Goal: Task Accomplishment & Management: Use online tool/utility

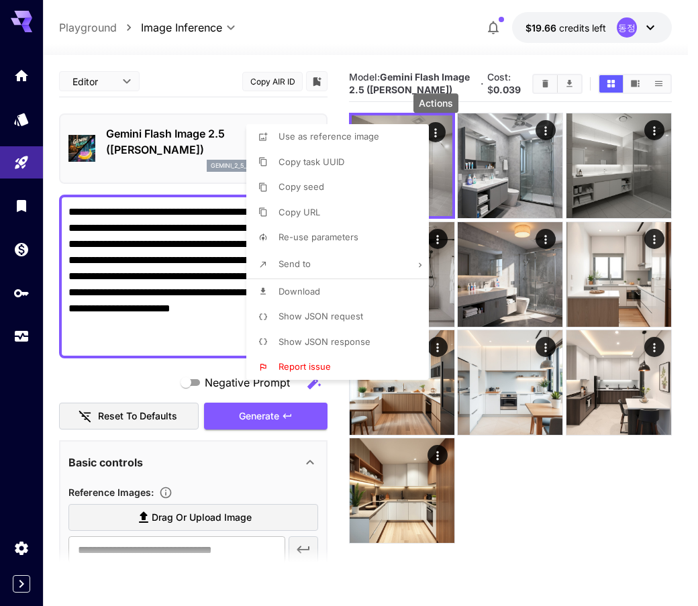
scroll to position [22, 0]
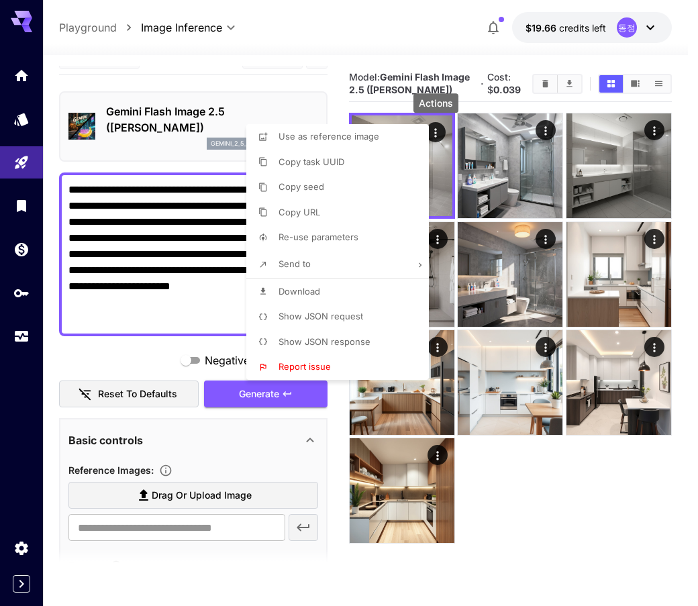
click at [124, 217] on div at bounding box center [349, 303] width 698 height 606
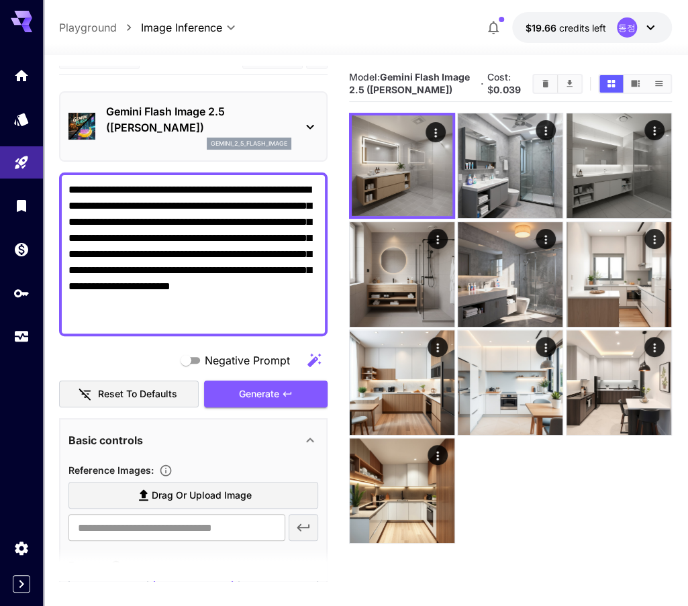
click at [154, 235] on textarea "**********" at bounding box center [193, 254] width 250 height 145
paste textarea
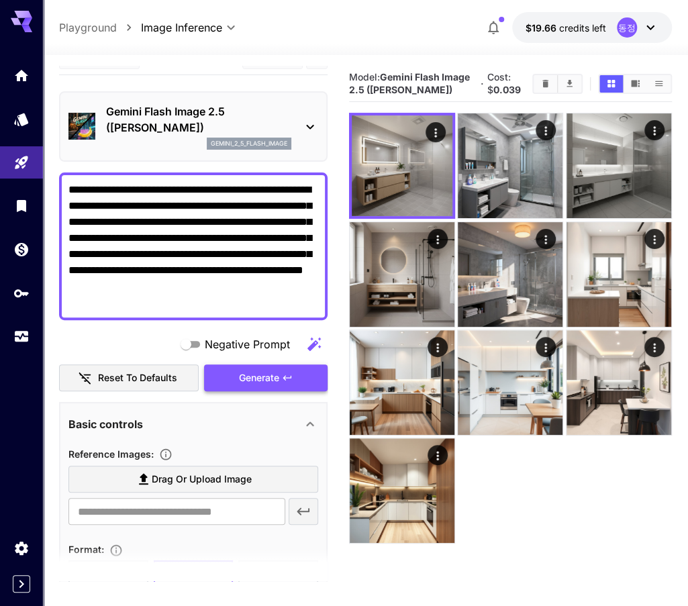
click at [299, 378] on button "Generate" at bounding box center [266, 378] width 124 height 28
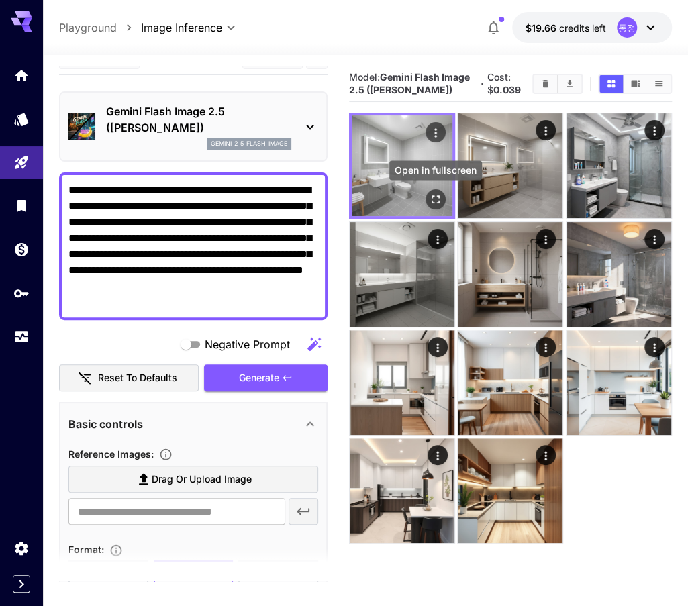
click at [435, 202] on icon "Open in fullscreen" at bounding box center [435, 199] width 13 height 13
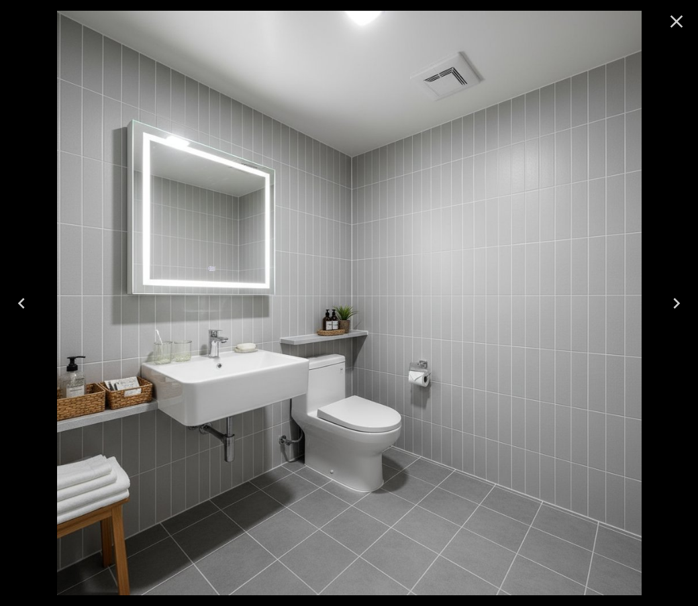
click at [673, 20] on icon "Close" at bounding box center [676, 21] width 21 height 21
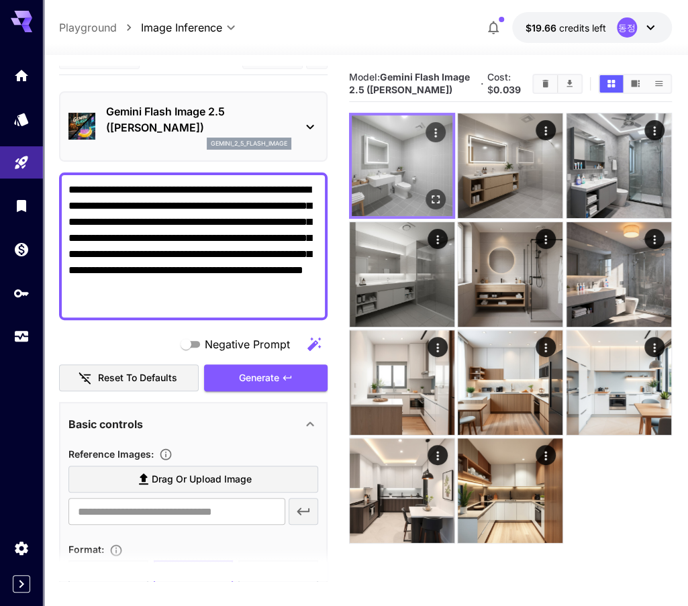
click at [419, 176] on img at bounding box center [402, 165] width 101 height 101
click at [438, 126] on div "Actions" at bounding box center [435, 132] width 13 height 16
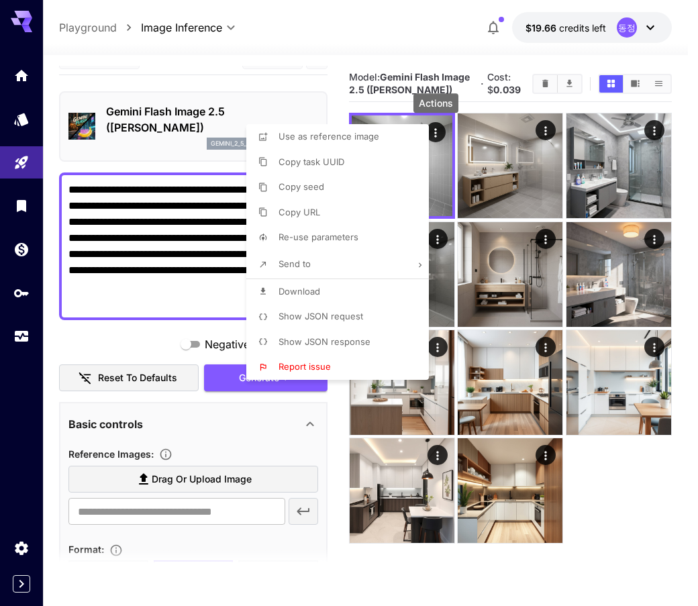
click at [350, 281] on li "Download" at bounding box center [341, 292] width 191 height 26
click at [105, 348] on div at bounding box center [349, 303] width 698 height 606
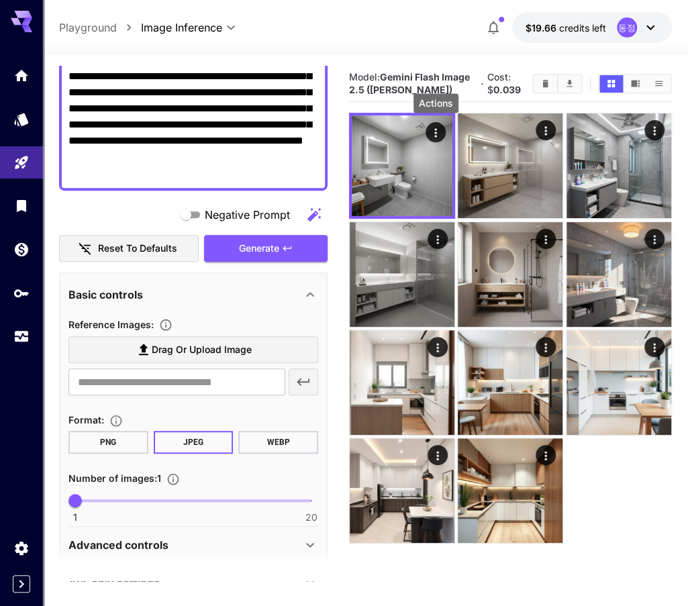
scroll to position [156, 0]
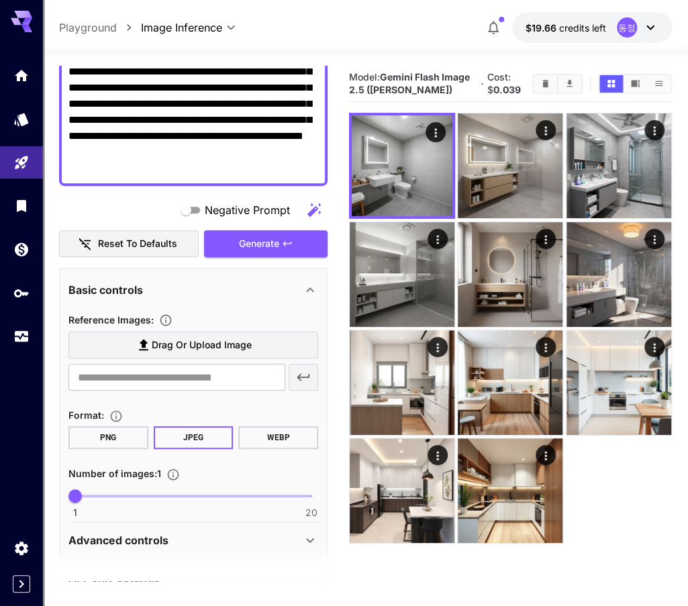
click at [251, 141] on textarea "**********" at bounding box center [193, 112] width 250 height 129
paste textarea
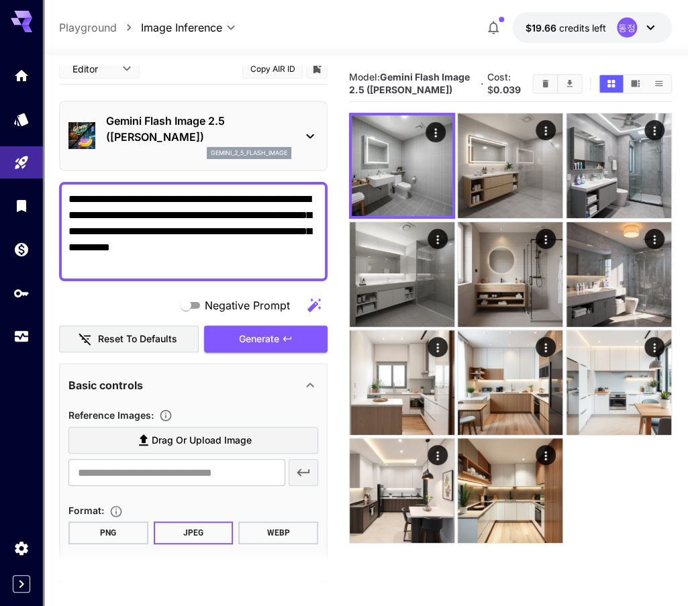
scroll to position [0, 0]
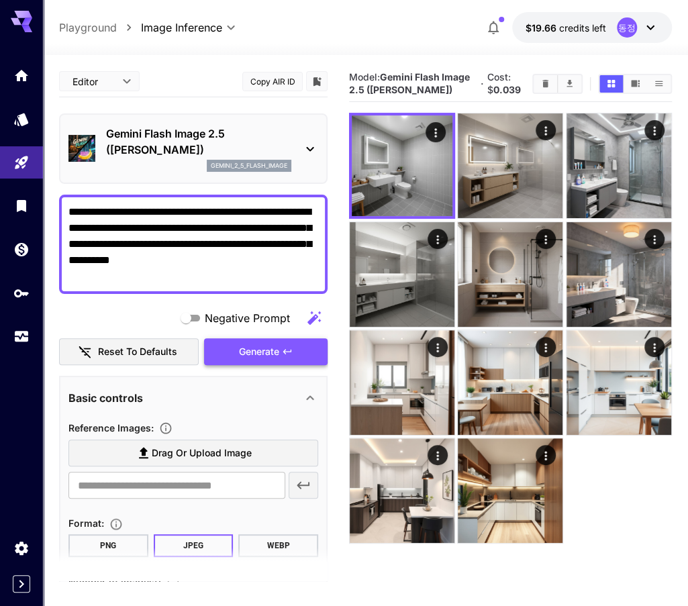
type textarea "**********"
click at [303, 349] on button "Generate" at bounding box center [266, 352] width 124 height 28
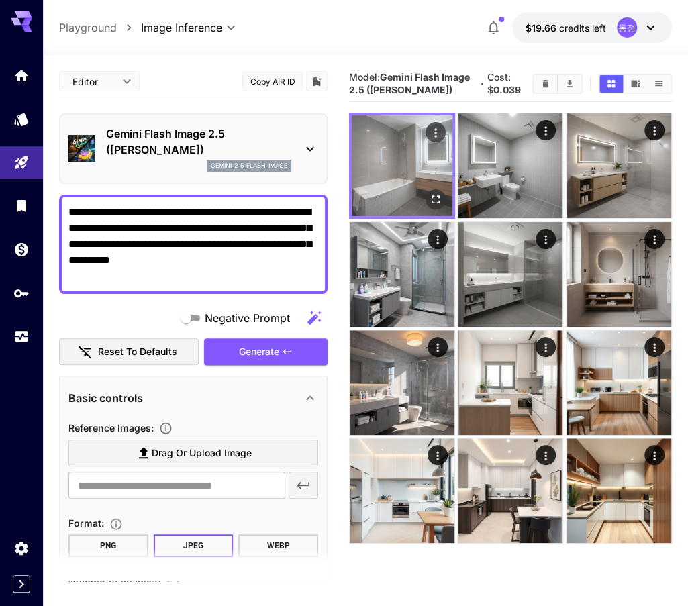
click at [397, 175] on img at bounding box center [402, 165] width 101 height 101
click at [430, 199] on icon "Open in fullscreen" at bounding box center [435, 199] width 13 height 13
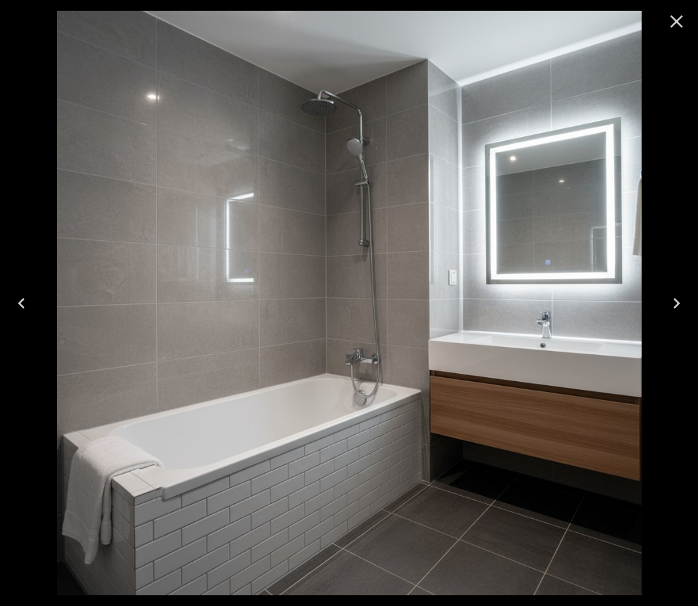
click at [678, 24] on icon "Close" at bounding box center [676, 21] width 21 height 21
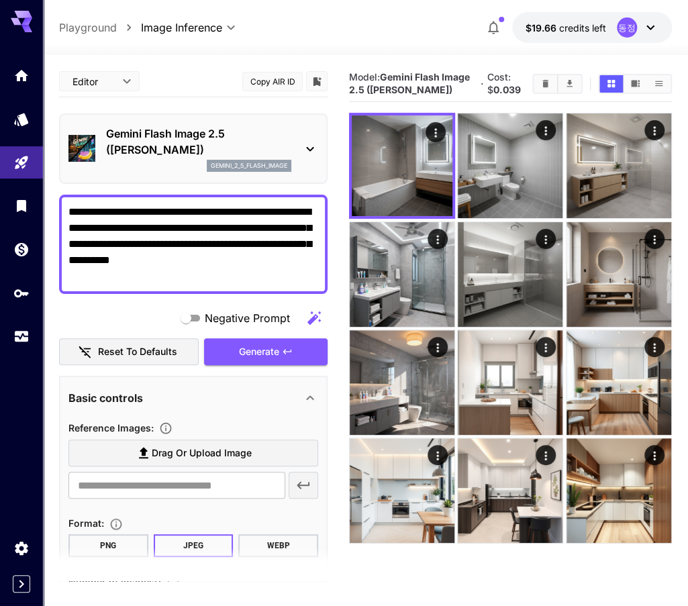
click at [311, 150] on icon at bounding box center [310, 149] width 16 height 16
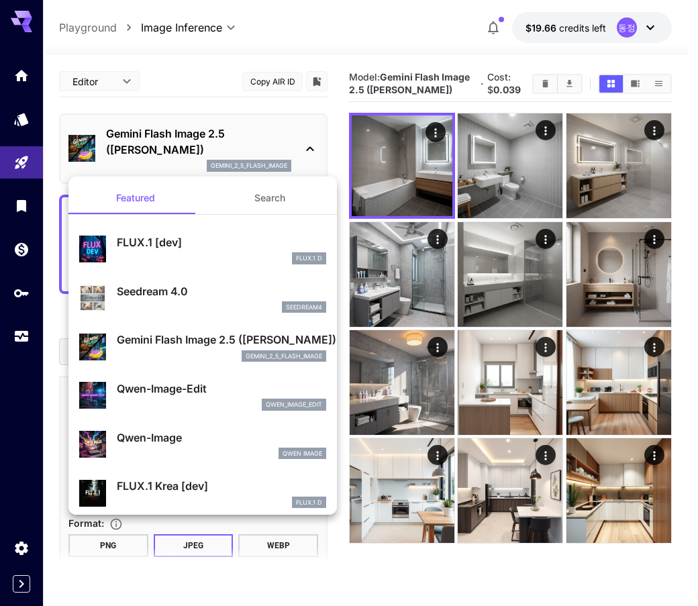
click at [177, 291] on p "Seedream 4.0" at bounding box center [221, 291] width 209 height 16
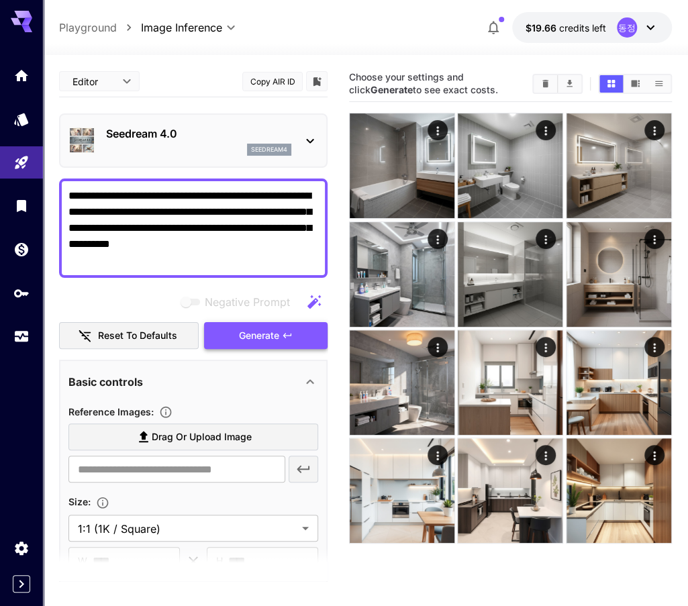
click at [313, 336] on button "Generate" at bounding box center [266, 336] width 124 height 28
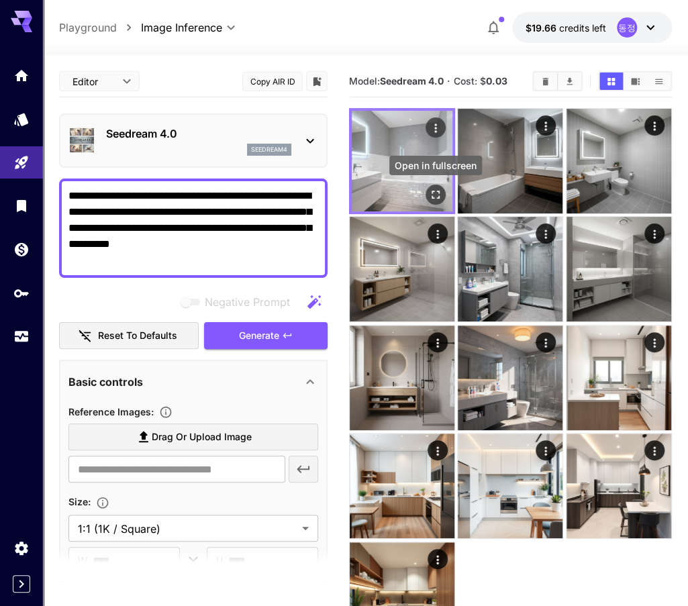
click at [440, 196] on icon "Open in fullscreen" at bounding box center [435, 194] width 13 height 13
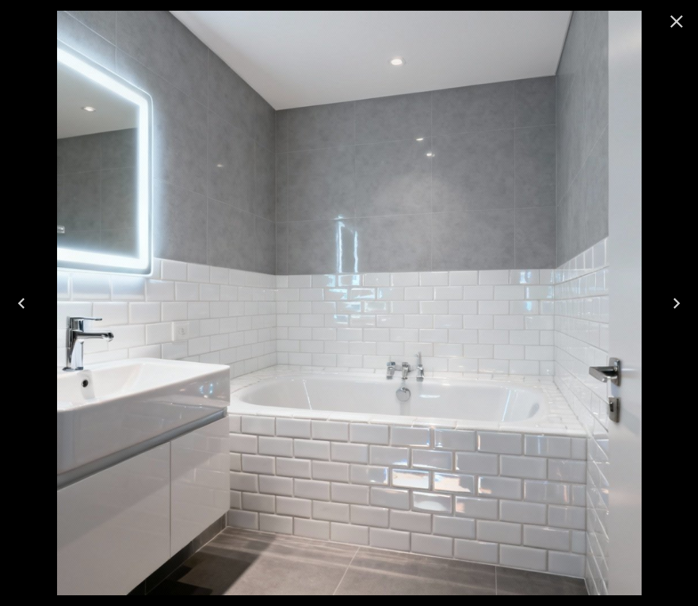
click at [686, 26] on icon "Close" at bounding box center [676, 21] width 21 height 21
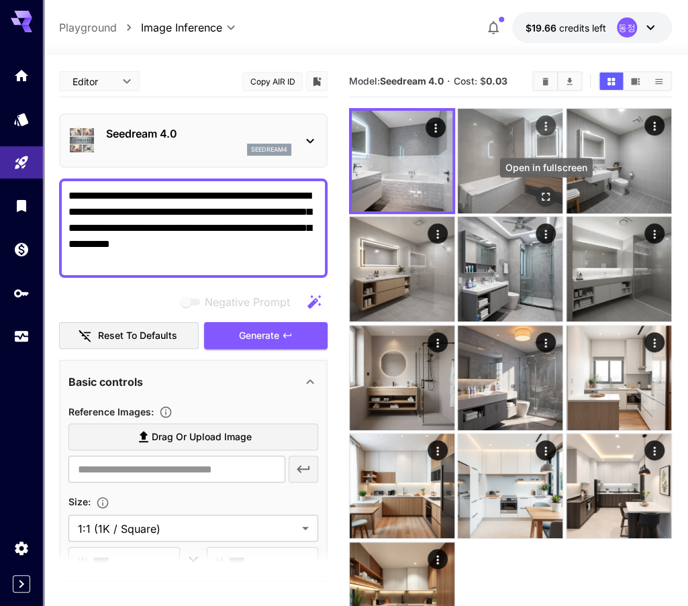
click at [546, 197] on icon "Open in fullscreen" at bounding box center [546, 196] width 13 height 13
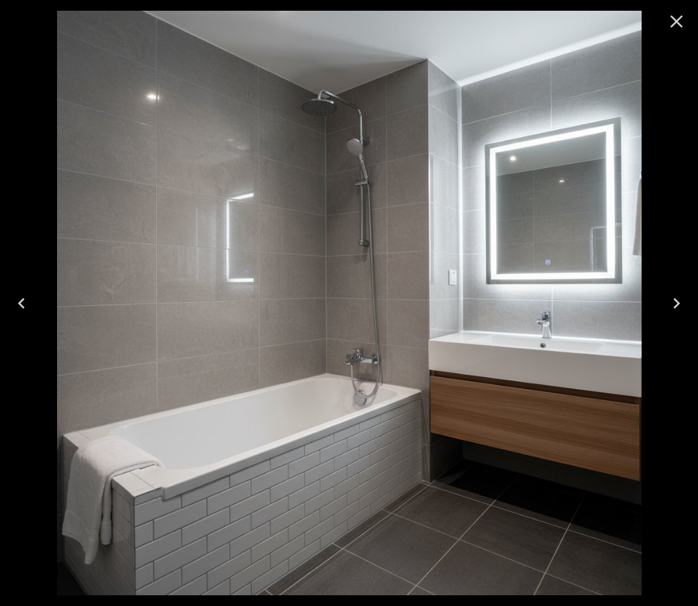
click at [669, 28] on icon "Close" at bounding box center [676, 21] width 21 height 21
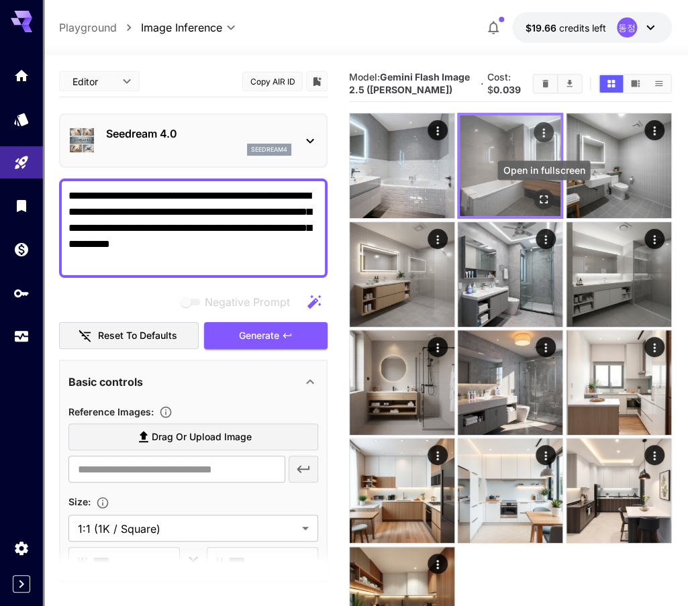
click at [542, 196] on icon "Open in fullscreen" at bounding box center [544, 200] width 8 height 8
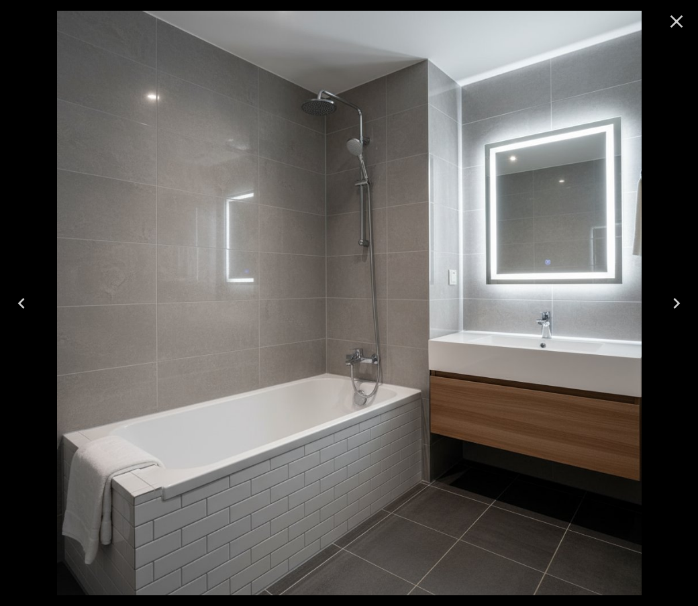
click at [681, 26] on icon "Close" at bounding box center [677, 21] width 13 height 13
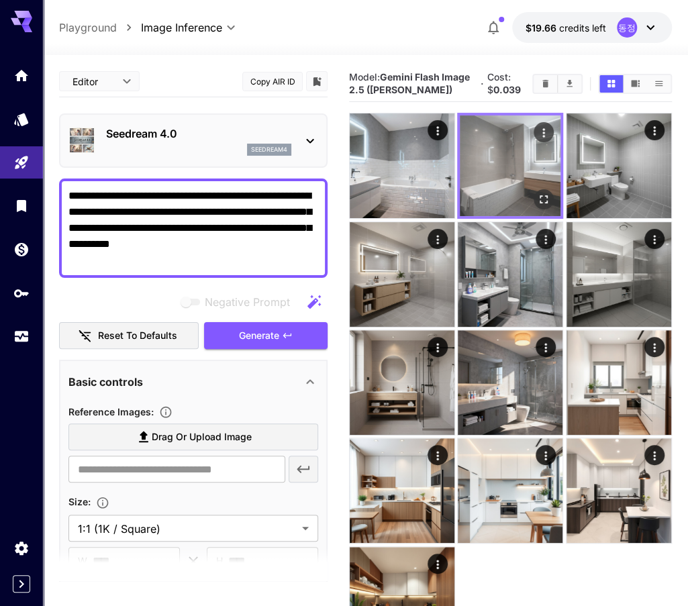
click at [551, 127] on button "Actions" at bounding box center [544, 132] width 20 height 20
click at [547, 134] on icon "Actions" at bounding box center [544, 132] width 13 height 13
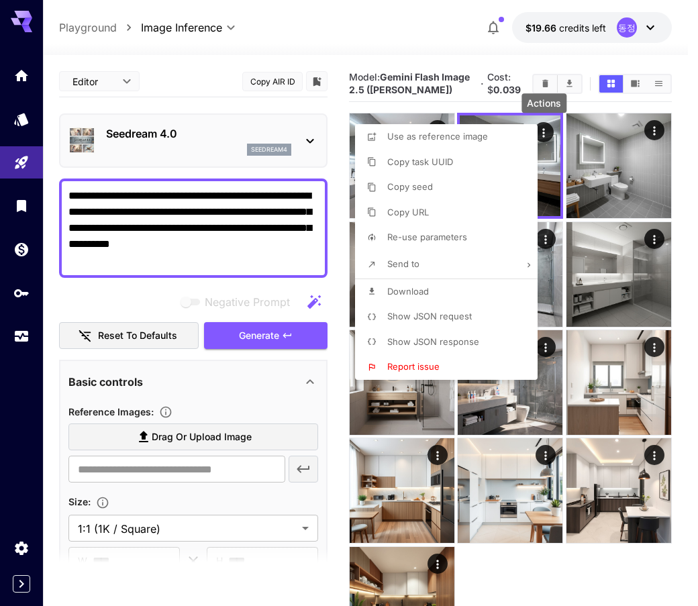
click at [434, 214] on li "Copy URL" at bounding box center [450, 213] width 191 height 26
click at [211, 469] on div at bounding box center [349, 303] width 698 height 606
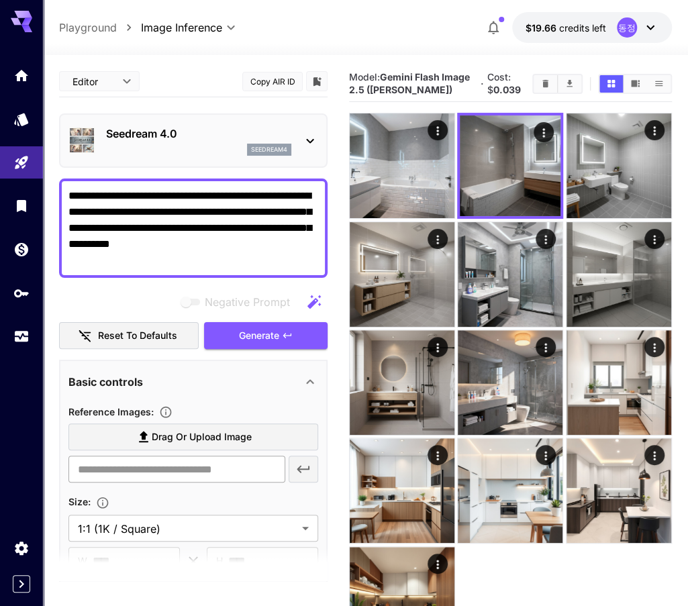
click at [179, 467] on input "text" at bounding box center [176, 469] width 217 height 27
paste input "**********"
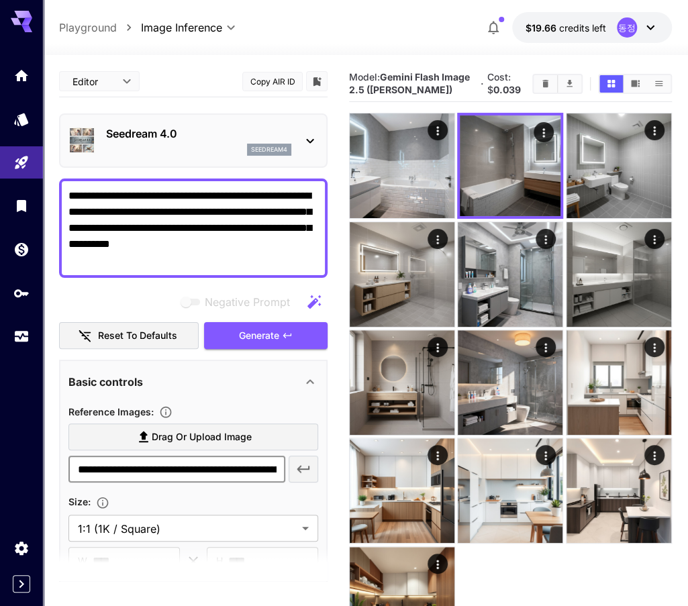
scroll to position [0, 214]
type input "**********"
click at [211, 209] on textarea "**********" at bounding box center [193, 228] width 250 height 81
paste textarea
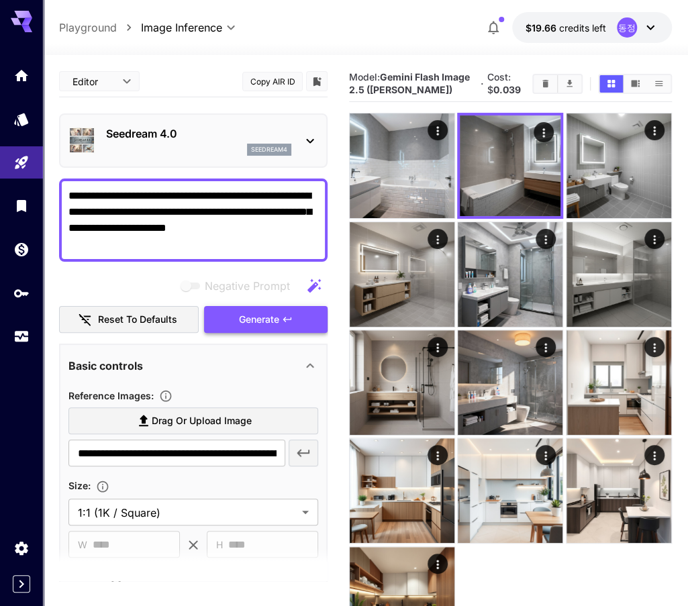
click at [296, 322] on button "Generate" at bounding box center [266, 320] width 124 height 28
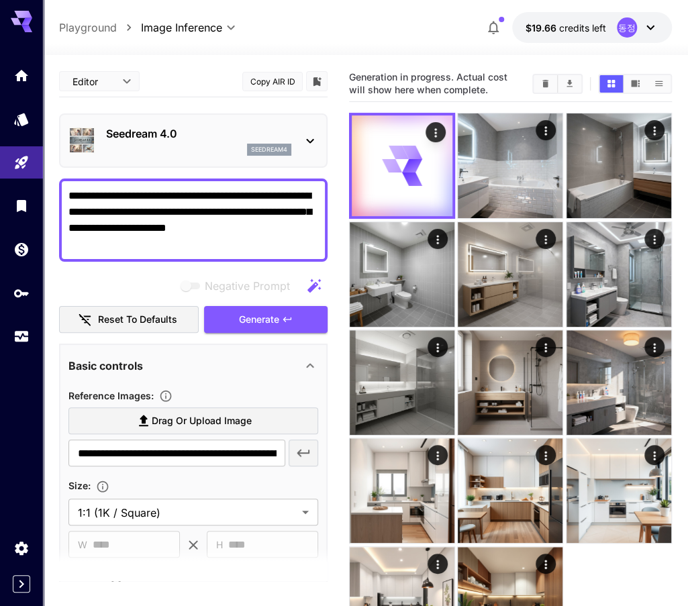
click at [306, 455] on icon "button" at bounding box center [303, 453] width 16 height 16
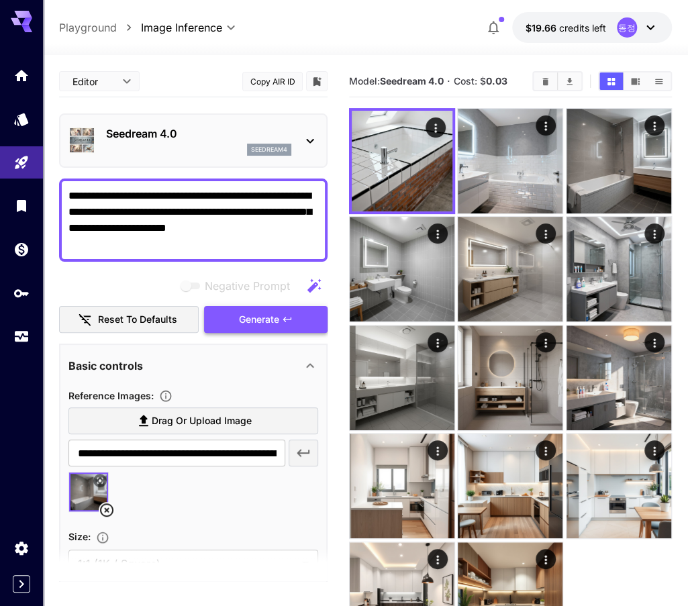
click at [224, 308] on button "Generate" at bounding box center [266, 320] width 124 height 28
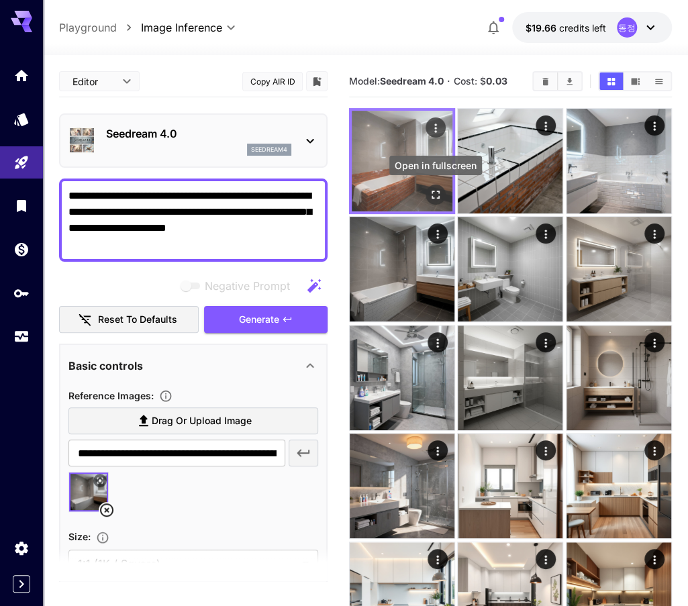
click at [432, 189] on icon "Open in fullscreen" at bounding box center [435, 194] width 13 height 13
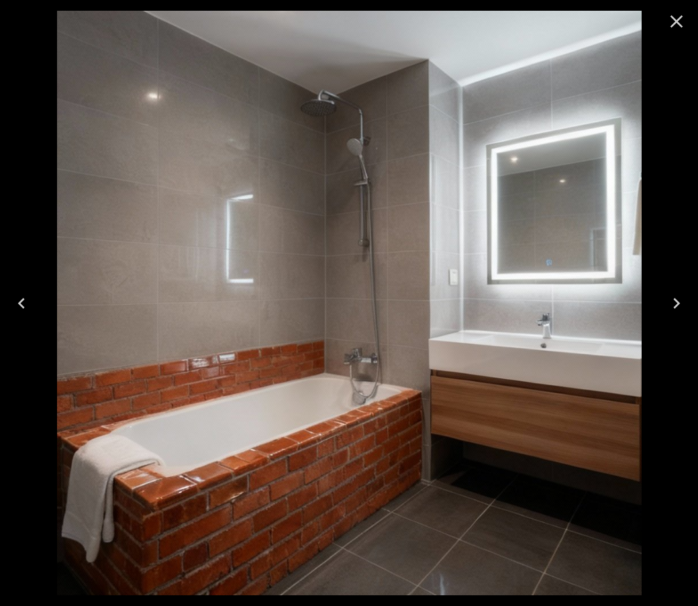
click at [681, 28] on icon "Close" at bounding box center [676, 21] width 21 height 21
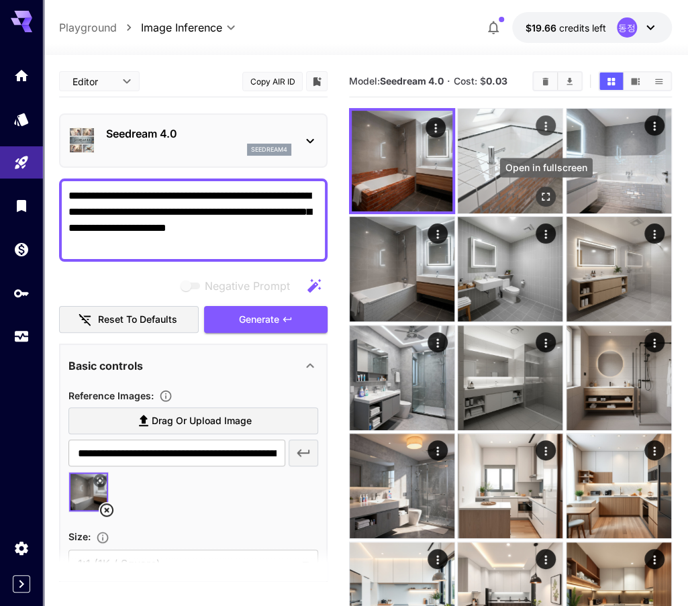
click at [548, 191] on icon "Open in fullscreen" at bounding box center [546, 196] width 13 height 13
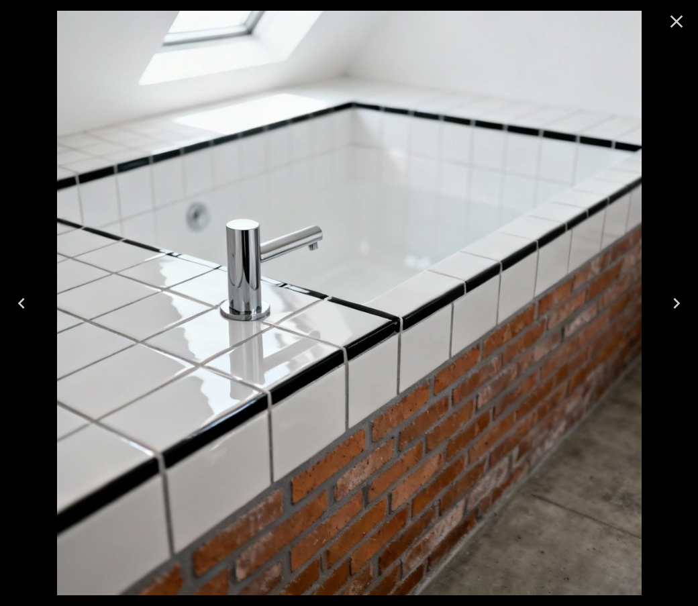
click at [679, 25] on icon "Close" at bounding box center [677, 21] width 13 height 13
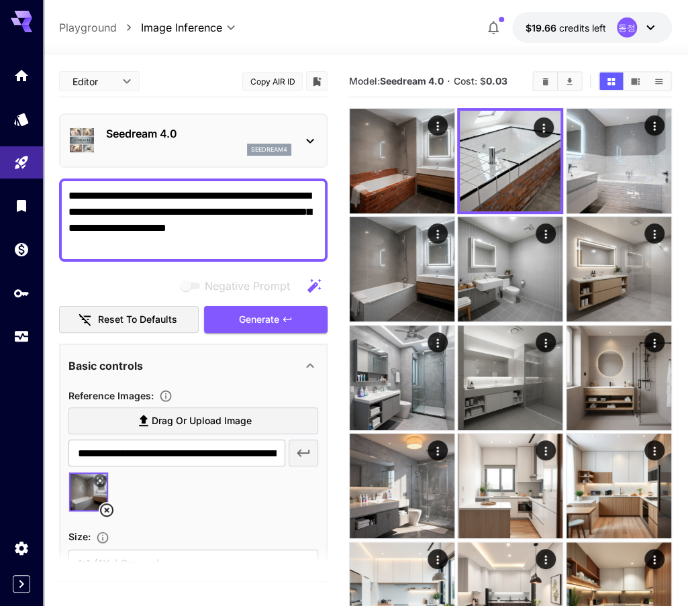
click at [185, 195] on textarea "**********" at bounding box center [193, 220] width 250 height 64
paste textarea "**********"
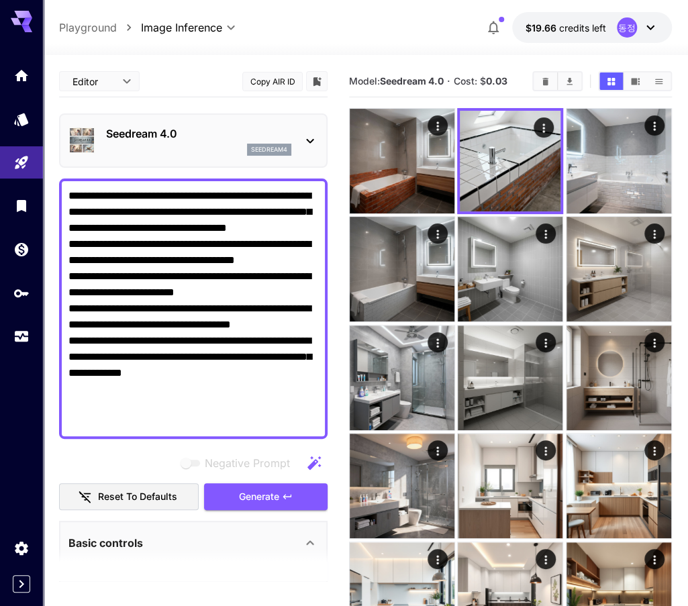
type textarea "**********"
click at [310, 139] on icon at bounding box center [310, 141] width 16 height 16
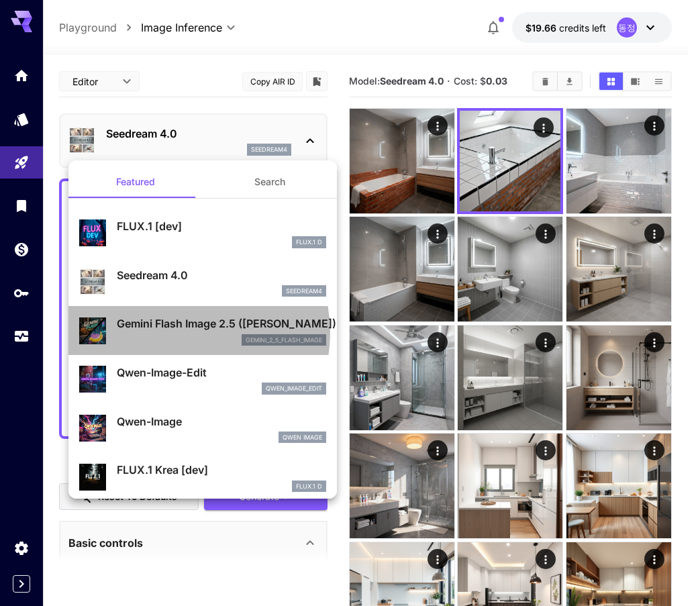
click at [179, 332] on div "Gemini Flash Image 2.5 ([PERSON_NAME]) gemini_2_5_flash_image" at bounding box center [221, 330] width 209 height 30
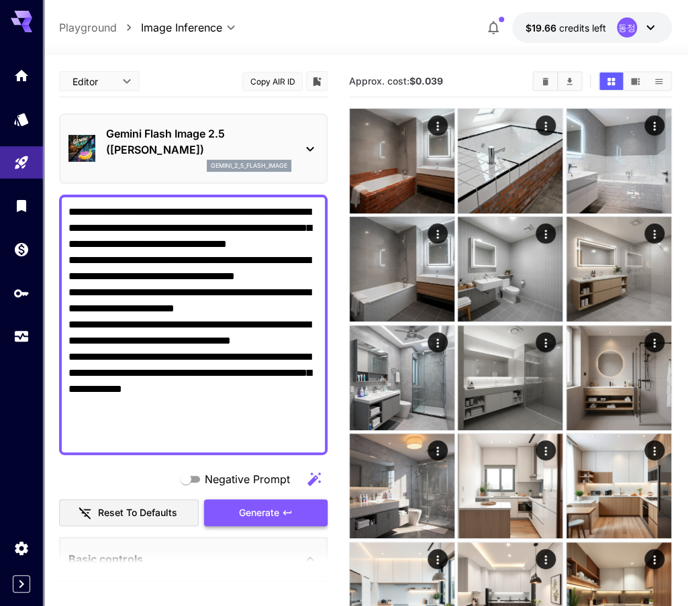
click at [275, 515] on span "Generate" at bounding box center [259, 513] width 40 height 17
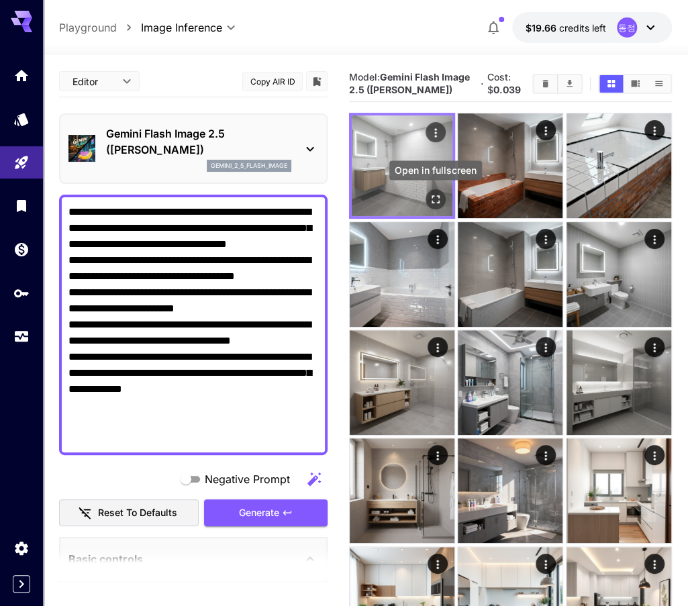
click at [439, 199] on icon "Open in fullscreen" at bounding box center [435, 199] width 13 height 13
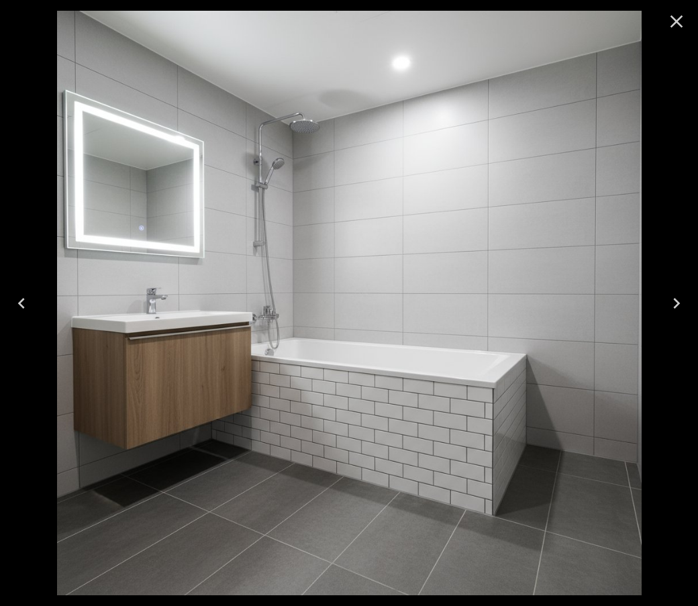
click at [685, 27] on icon "Close" at bounding box center [676, 21] width 21 height 21
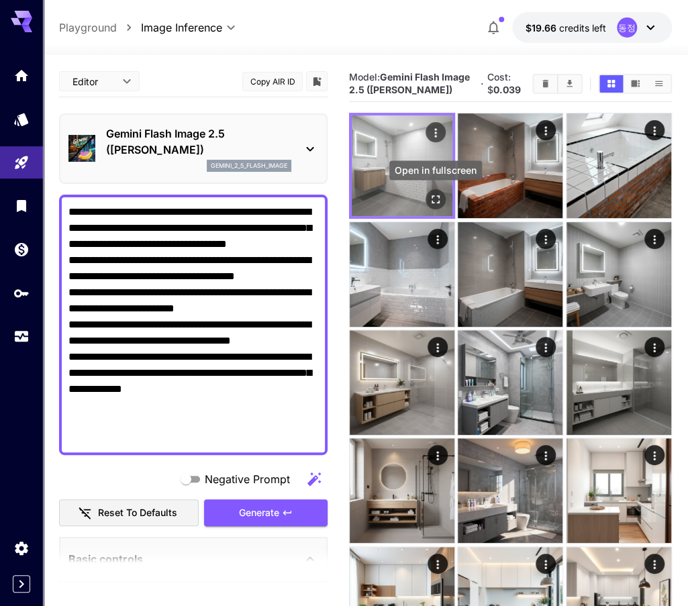
click at [434, 197] on icon "Open in fullscreen" at bounding box center [435, 199] width 13 height 13
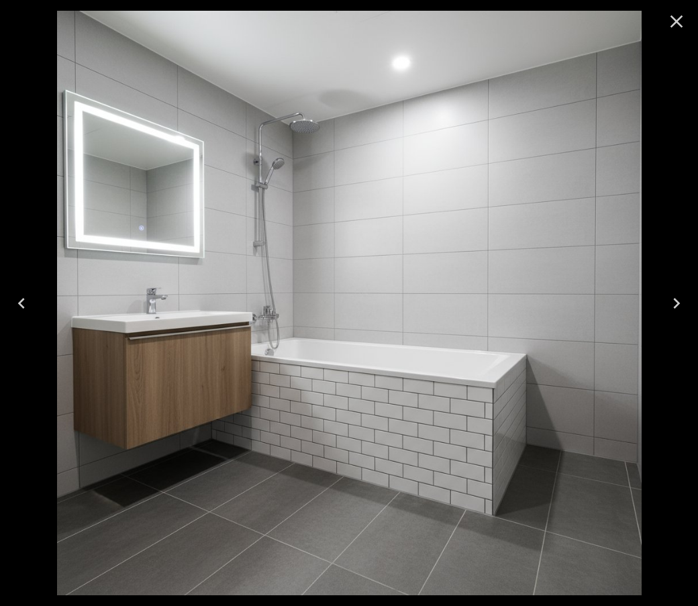
click at [678, 28] on icon "Close" at bounding box center [676, 21] width 21 height 21
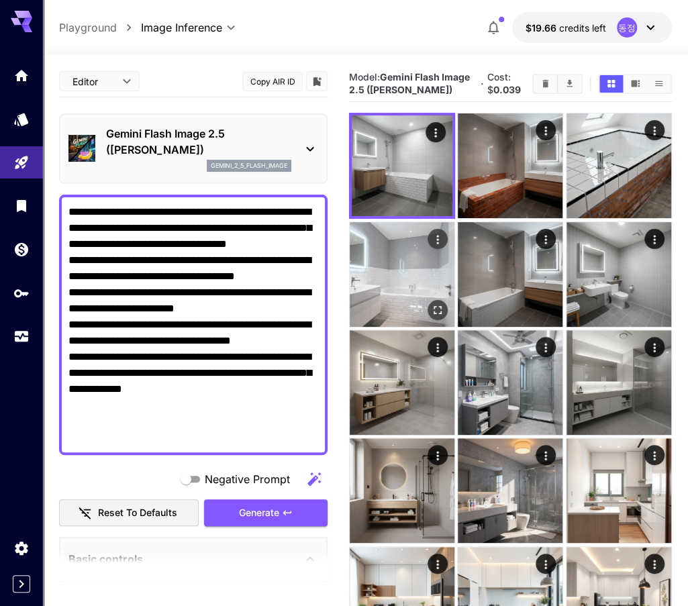
click at [442, 312] on icon "Open in fullscreen" at bounding box center [437, 309] width 13 height 13
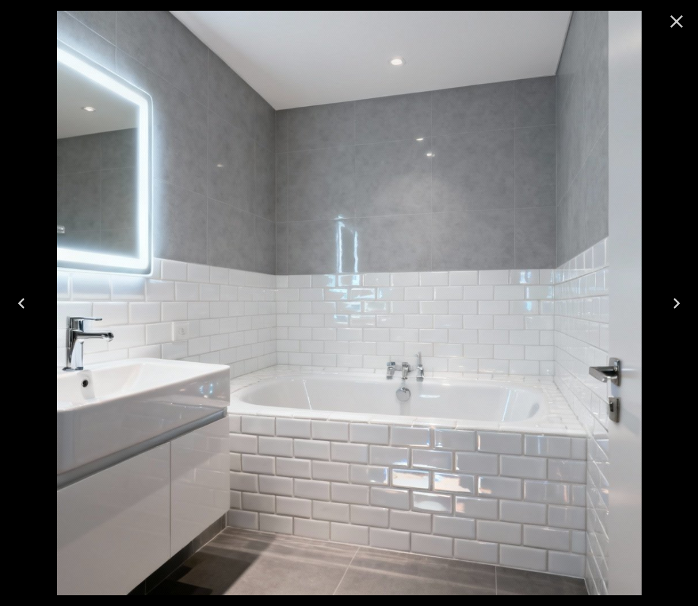
click at [673, 27] on icon "Close" at bounding box center [676, 21] width 21 height 21
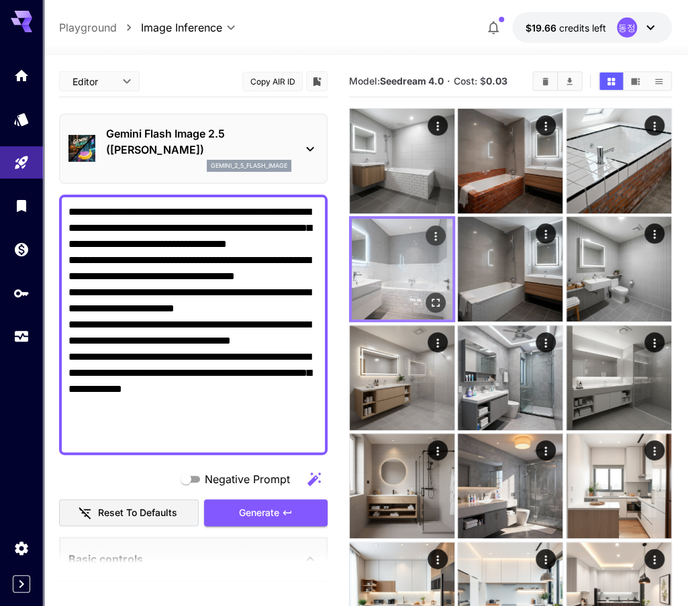
click at [401, 300] on img at bounding box center [402, 269] width 101 height 101
click at [439, 231] on icon "Actions" at bounding box center [435, 236] width 13 height 13
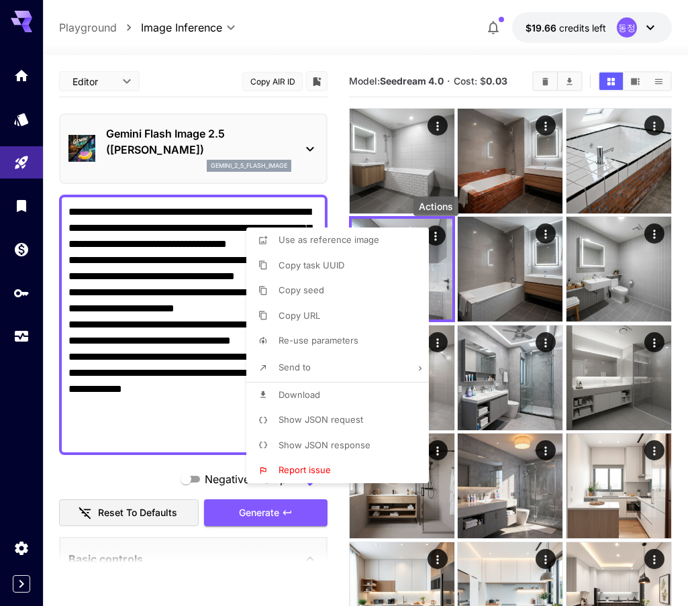
click at [338, 397] on li "Download" at bounding box center [341, 396] width 191 height 26
click at [164, 316] on div at bounding box center [349, 303] width 698 height 606
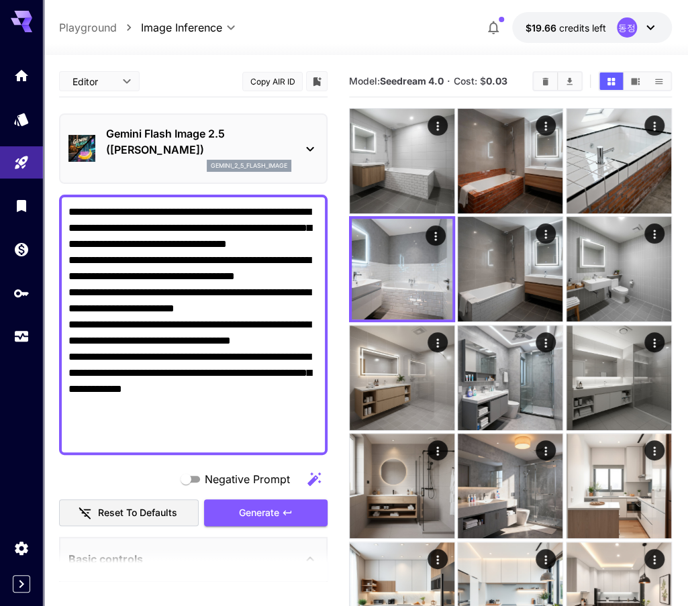
click at [168, 318] on textarea "**********" at bounding box center [193, 325] width 250 height 242
click at [201, 318] on textarea "**********" at bounding box center [193, 325] width 250 height 242
paste textarea
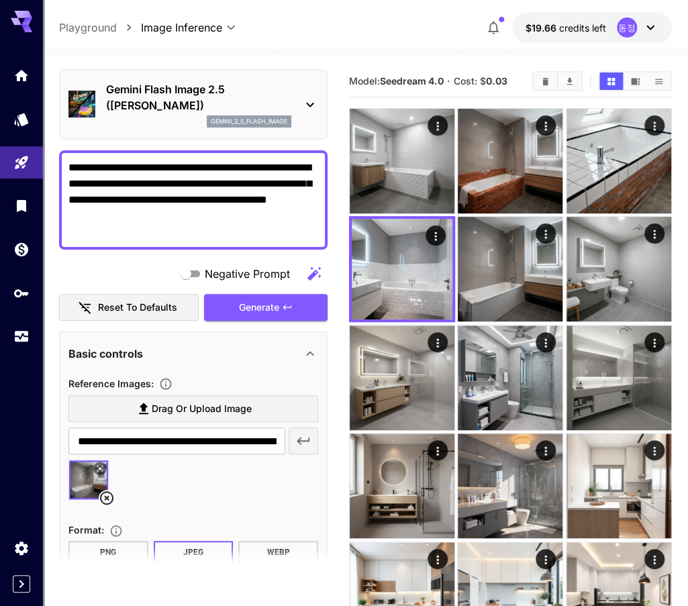
scroll to position [134, 0]
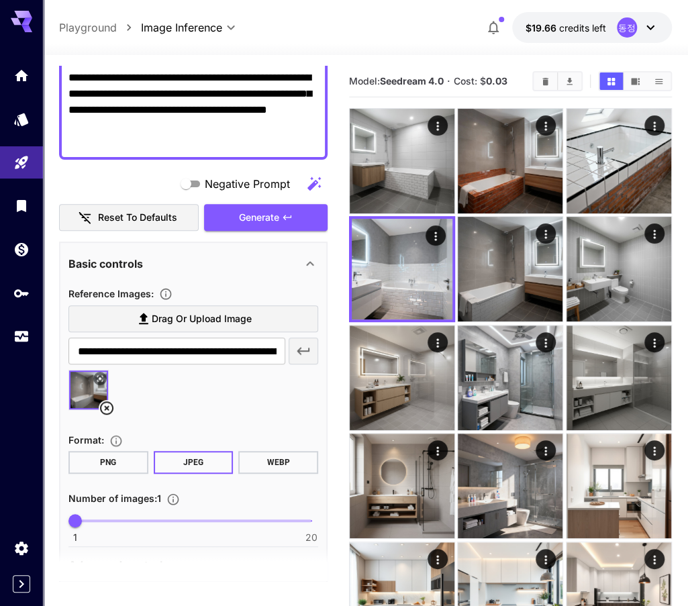
type textarea "**********"
click at [126, 515] on span "1 20 1" at bounding box center [193, 521] width 236 height 20
click at [157, 522] on span "1 20 5" at bounding box center [193, 521] width 236 height 20
click at [119, 516] on span "1 20 8" at bounding box center [193, 521] width 236 height 20
type input "*"
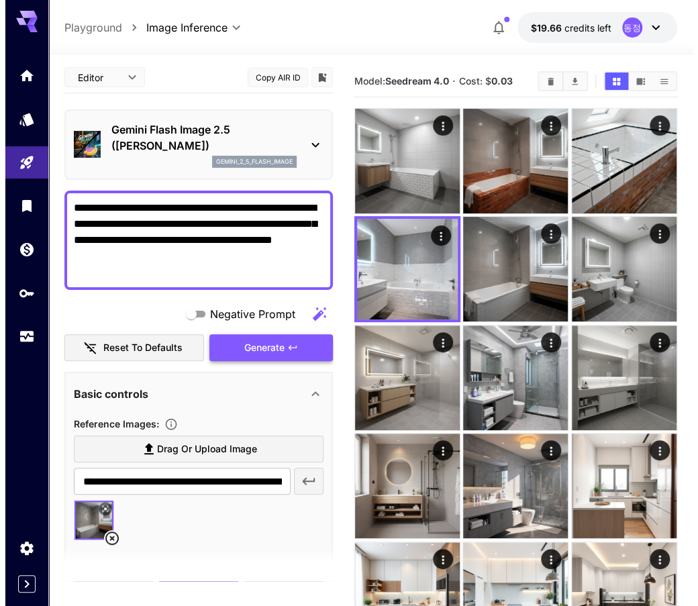
scroll to position [0, 0]
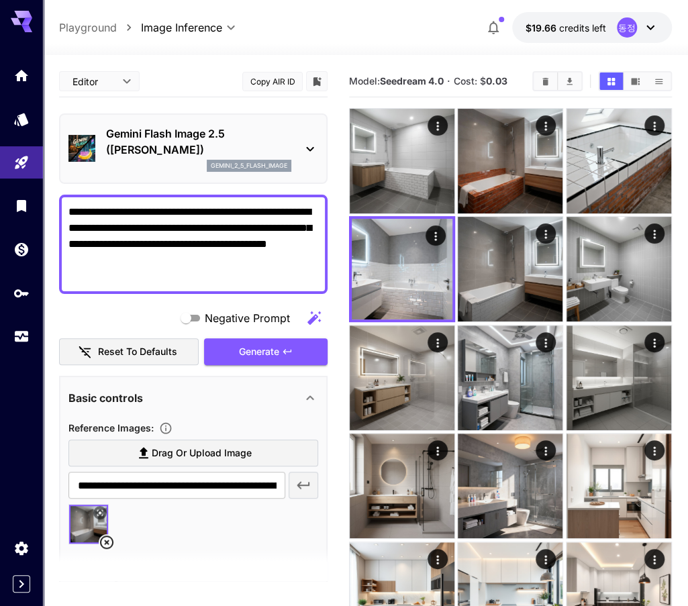
click at [314, 152] on icon at bounding box center [310, 149] width 16 height 16
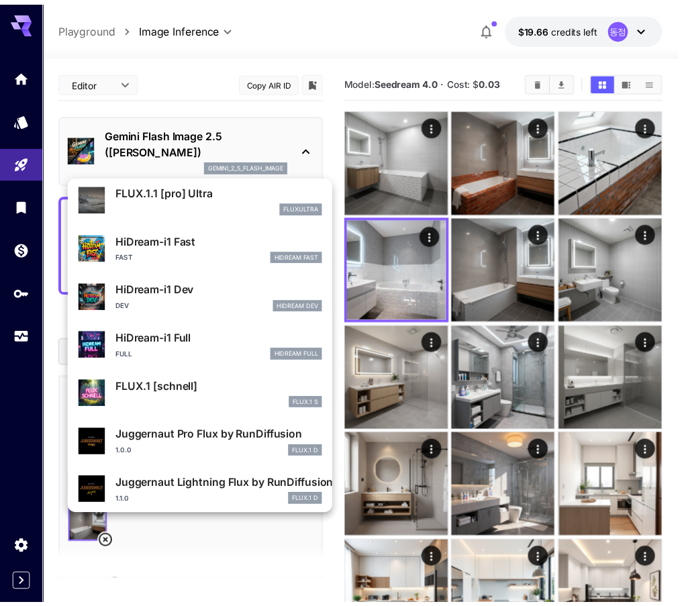
scroll to position [1085, 0]
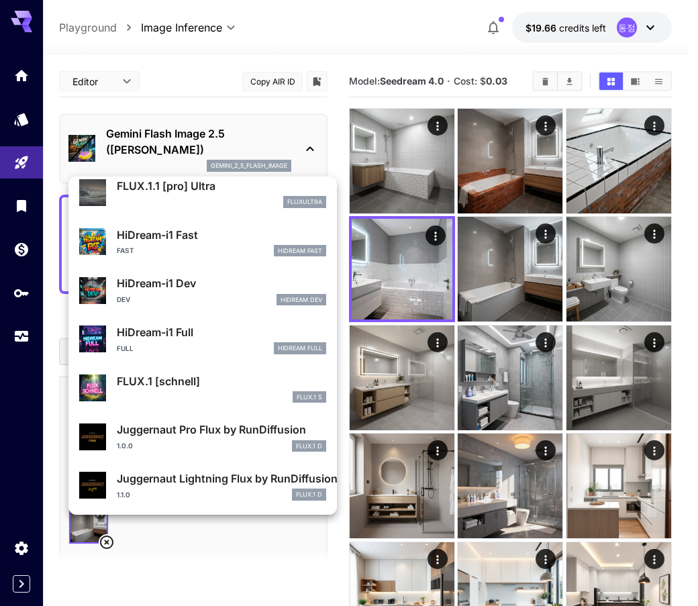
click at [193, 389] on div "FLUX.1 [[PERSON_NAME]] FLUX.1 S" at bounding box center [221, 388] width 209 height 30
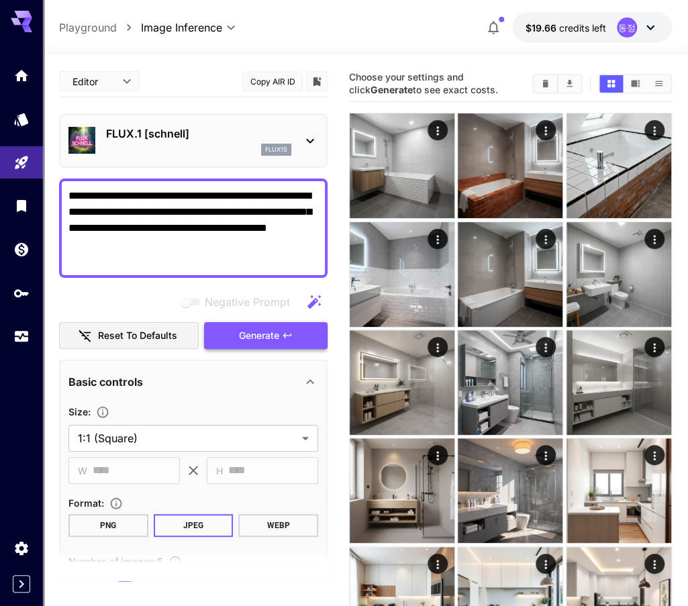
click at [271, 338] on span "Generate" at bounding box center [259, 336] width 40 height 17
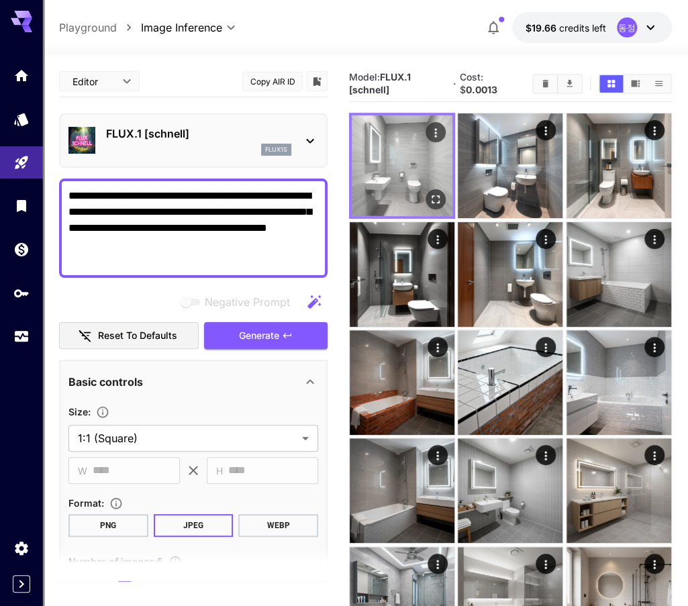
click at [437, 196] on icon "Open in fullscreen" at bounding box center [435, 199] width 13 height 13
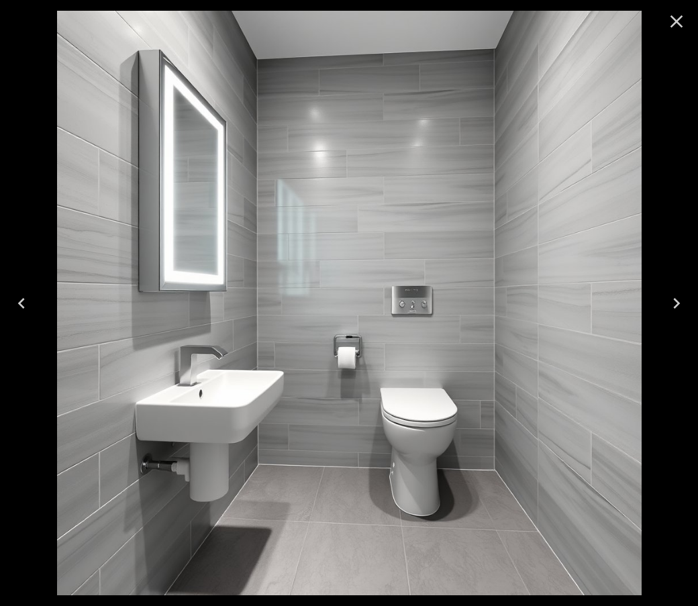
click at [673, 30] on icon "Close" at bounding box center [676, 21] width 21 height 21
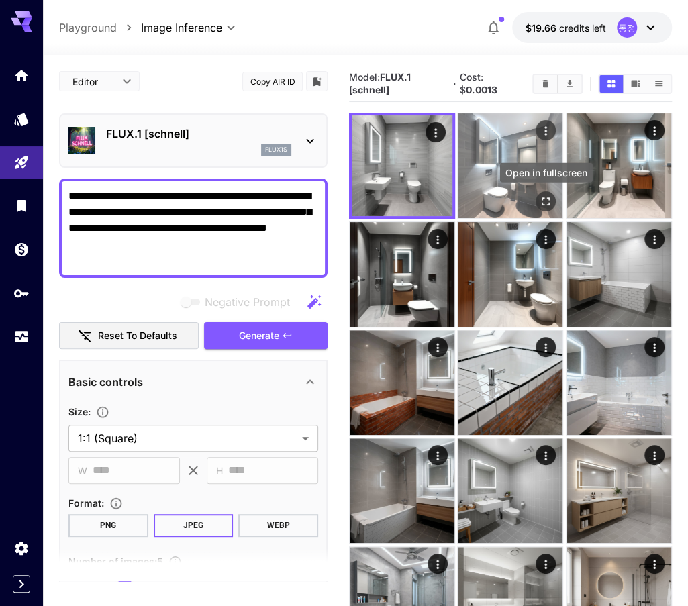
click at [549, 198] on icon "Open in fullscreen" at bounding box center [546, 202] width 8 height 8
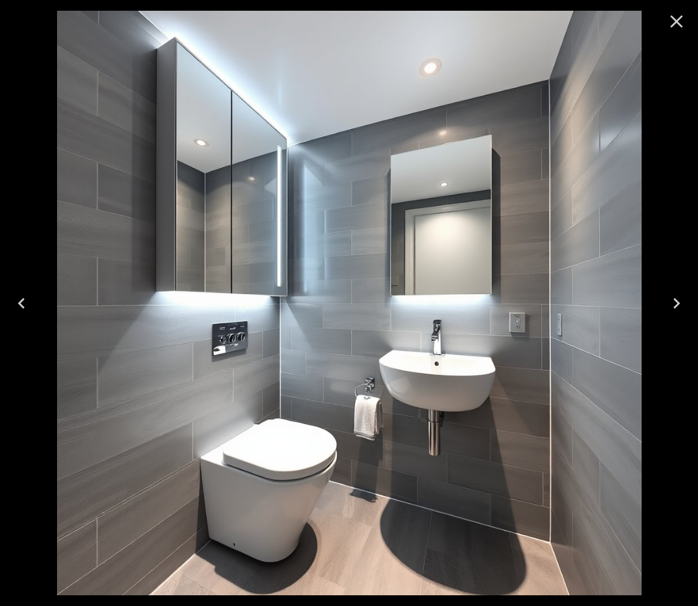
click at [683, 29] on icon "Close" at bounding box center [676, 21] width 21 height 21
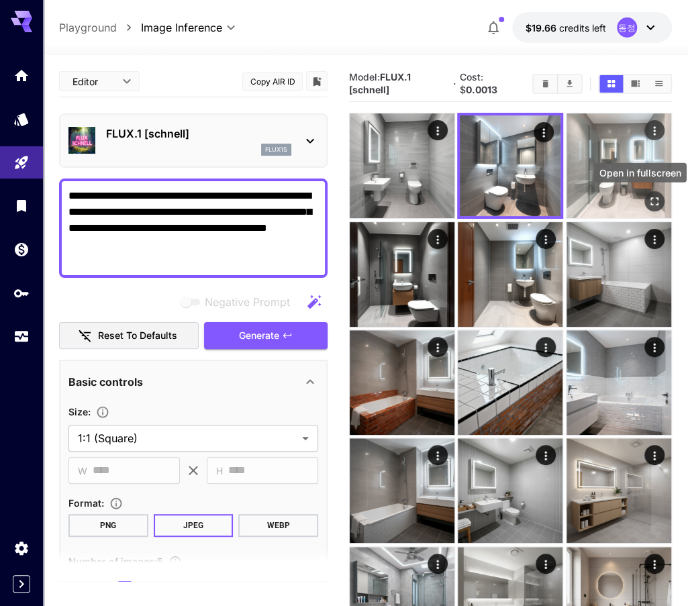
click at [651, 198] on icon "Open in fullscreen" at bounding box center [654, 202] width 8 height 8
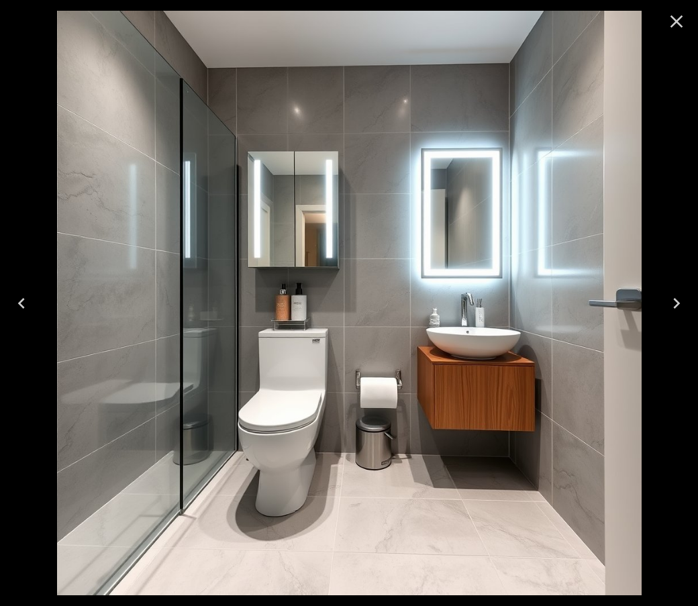
click at [673, 25] on icon "Close" at bounding box center [677, 21] width 13 height 13
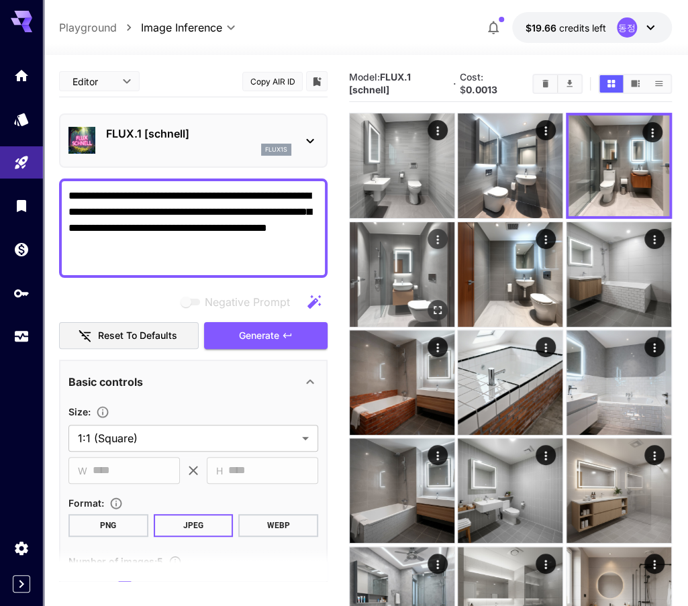
click at [439, 309] on icon "Open in fullscreen" at bounding box center [437, 309] width 13 height 13
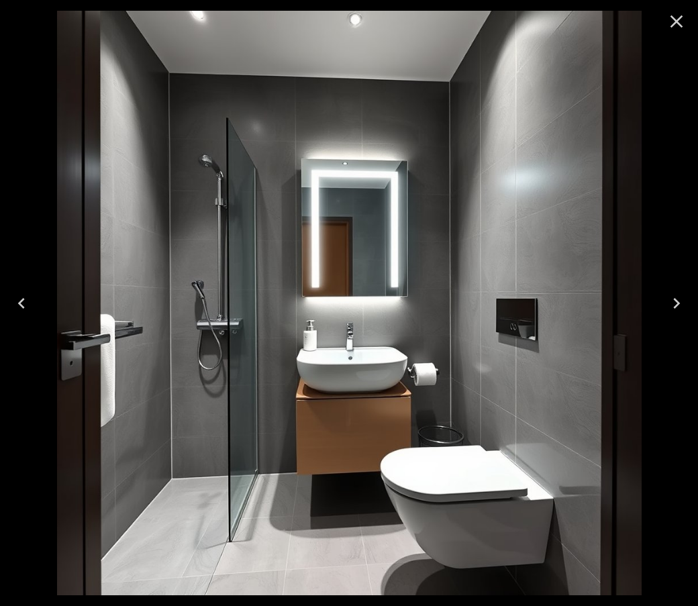
click at [679, 13] on icon "Close" at bounding box center [676, 21] width 21 height 21
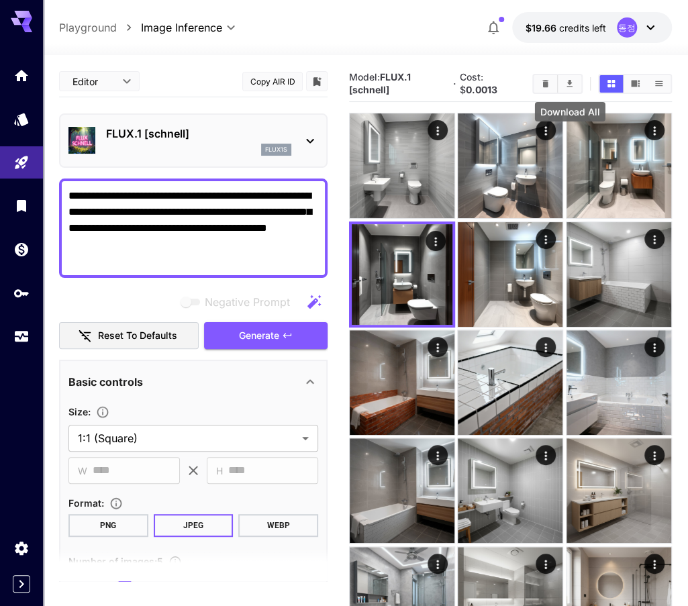
click at [569, 83] on icon "Download All" at bounding box center [570, 83] width 6 height 7
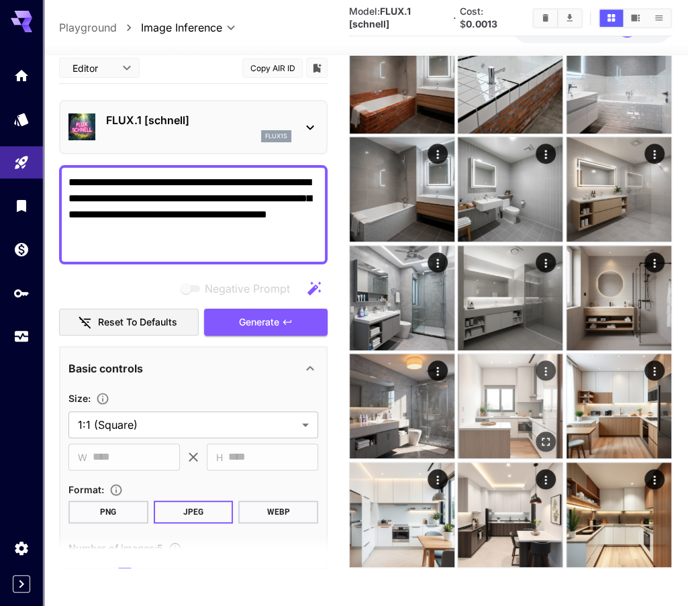
scroll to position [302, 0]
